Goal: Communication & Community: Share content

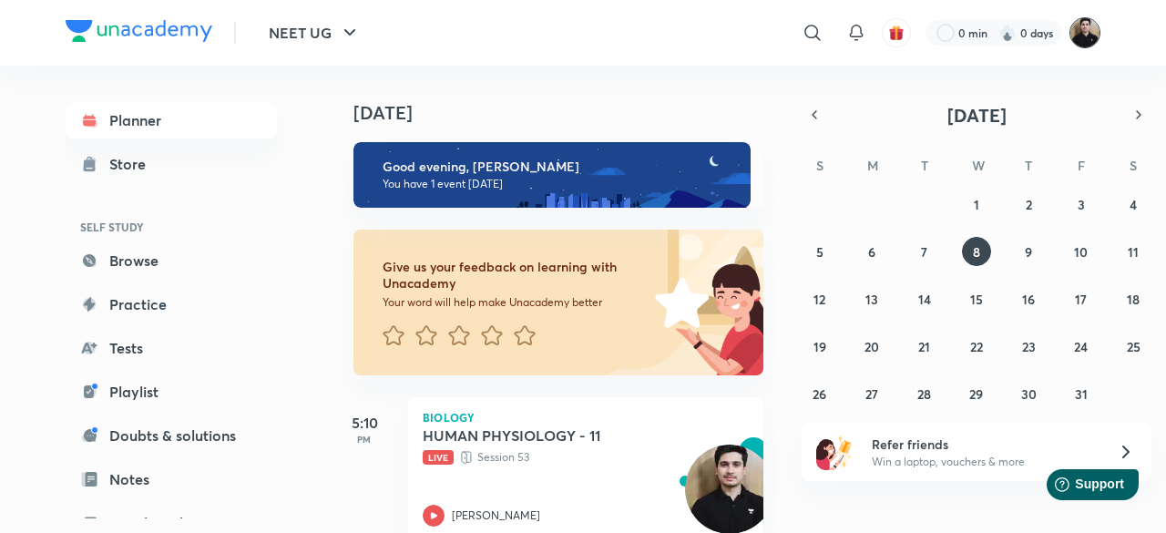
click at [1081, 41] on img at bounding box center [1085, 32] width 31 height 31
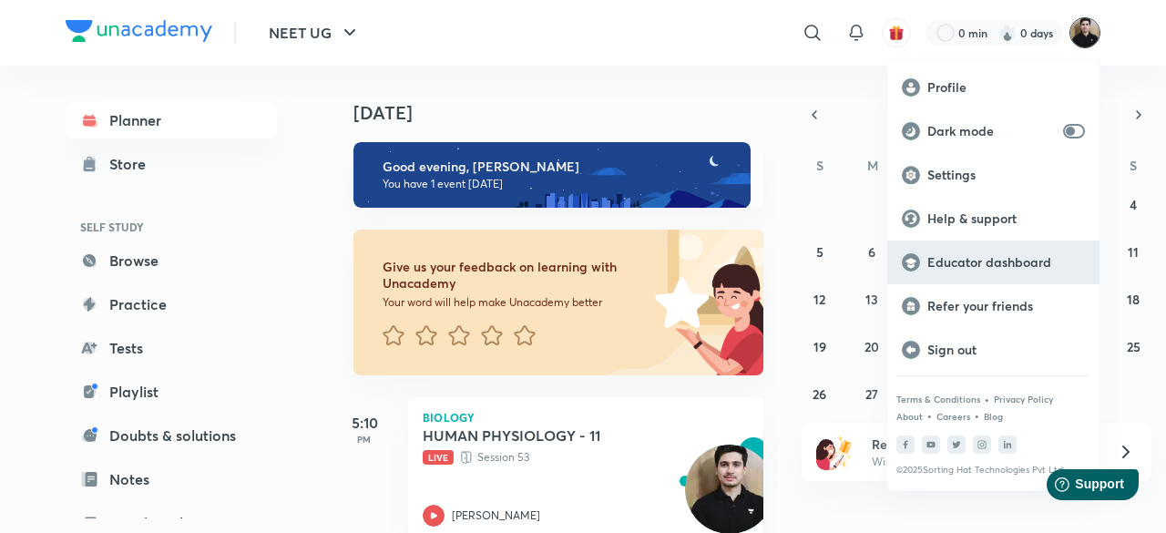
click at [998, 266] on p "Educator dashboard" at bounding box center [1006, 262] width 158 height 16
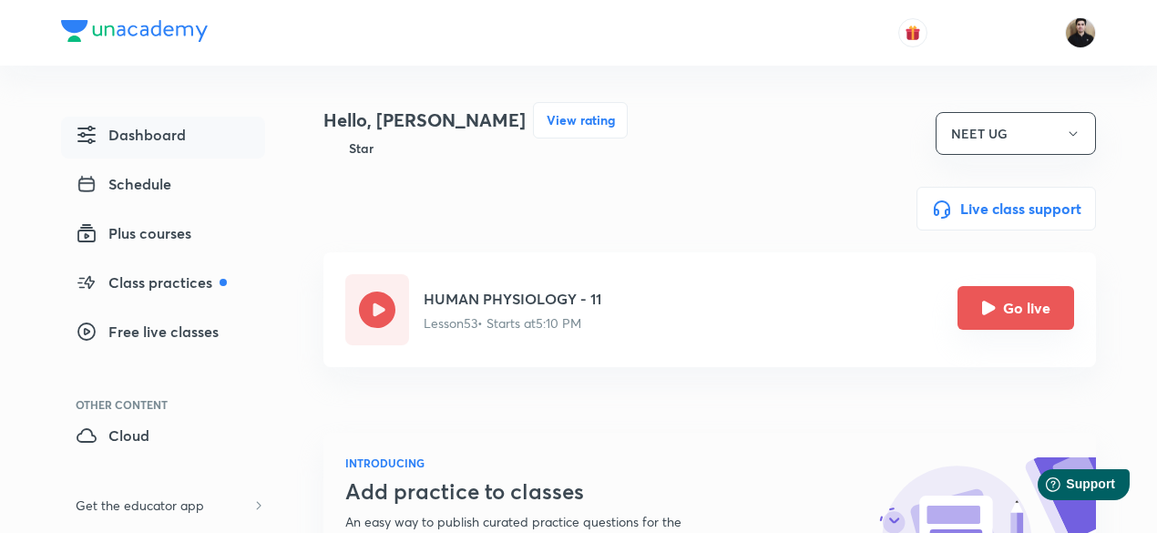
click at [995, 313] on icon "Go live" at bounding box center [988, 308] width 15 height 15
